Goal: Information Seeking & Learning: Learn about a topic

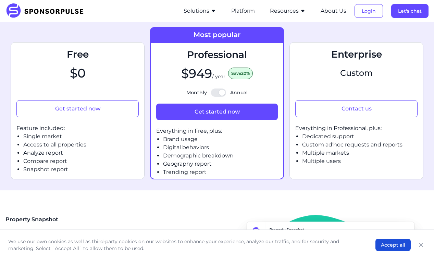
scroll to position [278, 0]
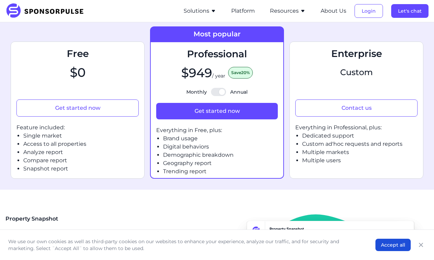
click at [216, 96] on div at bounding box center [218, 92] width 15 height 8
click at [217, 92] on input "Monthly Annual" at bounding box center [217, 91] width 0 height 0
checkbox input "false"
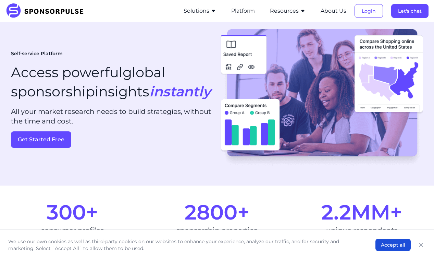
scroll to position [0, 0]
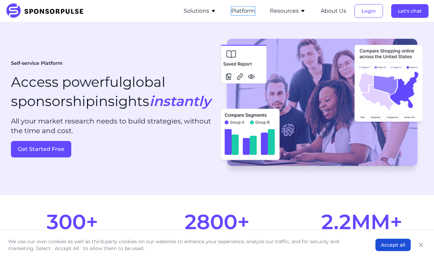
click at [248, 13] on button "Platform" at bounding box center [243, 11] width 24 height 8
click at [380, 246] on button "Accept all" at bounding box center [393, 244] width 35 height 12
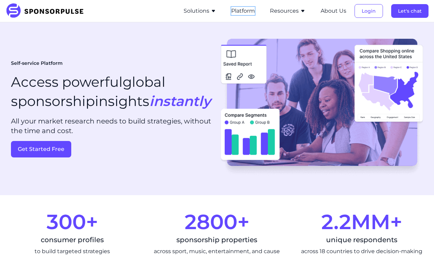
click at [242, 13] on button "Platform" at bounding box center [243, 11] width 24 height 8
click at [248, 11] on button "Platform" at bounding box center [243, 11] width 24 height 8
click at [203, 11] on button "Solutions" at bounding box center [200, 11] width 33 height 8
click at [237, 9] on button "Platform" at bounding box center [243, 11] width 24 height 8
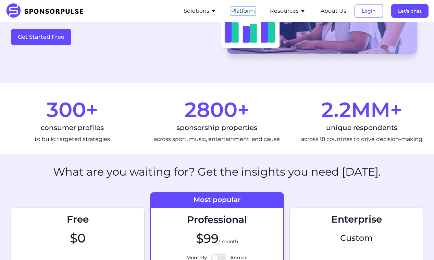
scroll to position [0, 4]
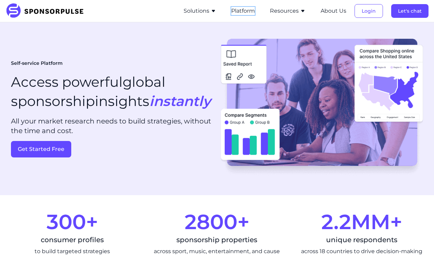
click at [249, 13] on button "Platform" at bounding box center [243, 11] width 24 height 8
